Goal: Task Accomplishment & Management: Use online tool/utility

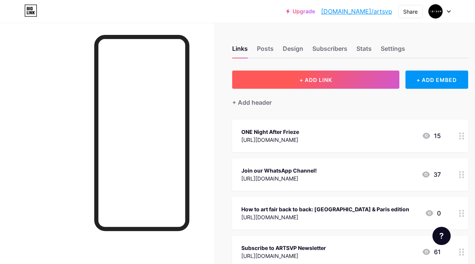
click at [313, 77] on span "+ ADD LINK" at bounding box center [315, 80] width 33 height 6
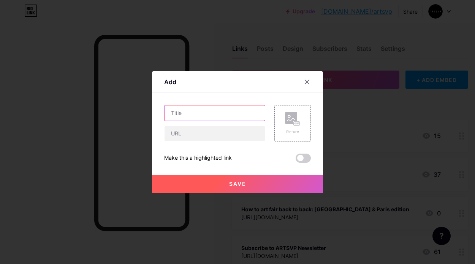
click at [189, 114] on input "text" at bounding box center [214, 113] width 100 height 15
paste input "Ultimate Guide to Frieze Week 2025"
type input "Ultimate Guide to Frieze Week 2025"
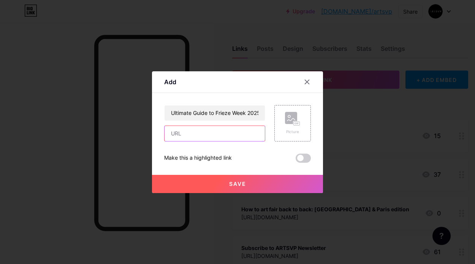
click at [179, 128] on input "text" at bounding box center [214, 133] width 100 height 15
paste input "[URL][DOMAIN_NAME]"
type input "[URL][DOMAIN_NAME]"
click at [303, 157] on span at bounding box center [302, 158] width 15 height 9
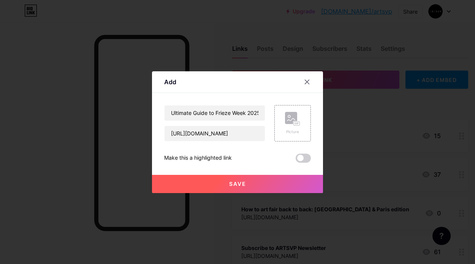
scroll to position [0, 0]
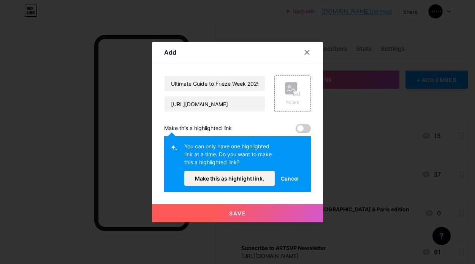
click at [303, 129] on span at bounding box center [302, 128] width 15 height 9
click at [228, 177] on span "Make this as highlight link." at bounding box center [229, 178] width 69 height 6
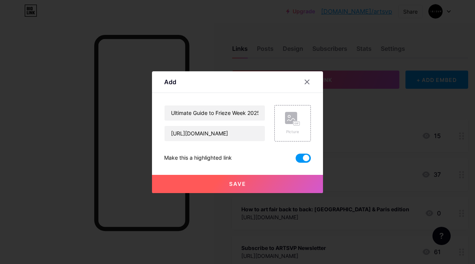
click at [233, 178] on button "Save" at bounding box center [237, 184] width 171 height 18
click at [237, 189] on button "Save" at bounding box center [237, 184] width 171 height 18
click at [238, 184] on span "Save" at bounding box center [237, 184] width 17 height 6
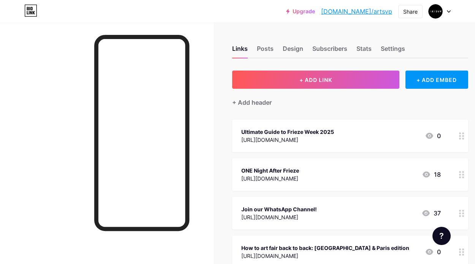
click at [464, 133] on div at bounding box center [461, 136] width 13 height 33
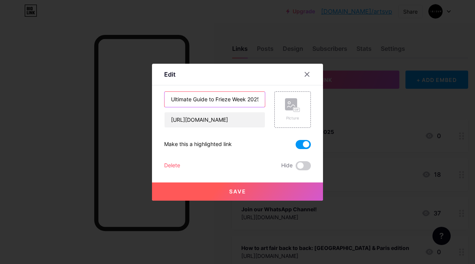
click at [257, 99] on input "Ultimate Guide to Frieze Week 2025" at bounding box center [214, 99] width 100 height 15
type input "Ultimate Guide to Frieze Week"
click at [214, 194] on button "Save" at bounding box center [237, 192] width 171 height 18
